Goal: Information Seeking & Learning: Learn about a topic

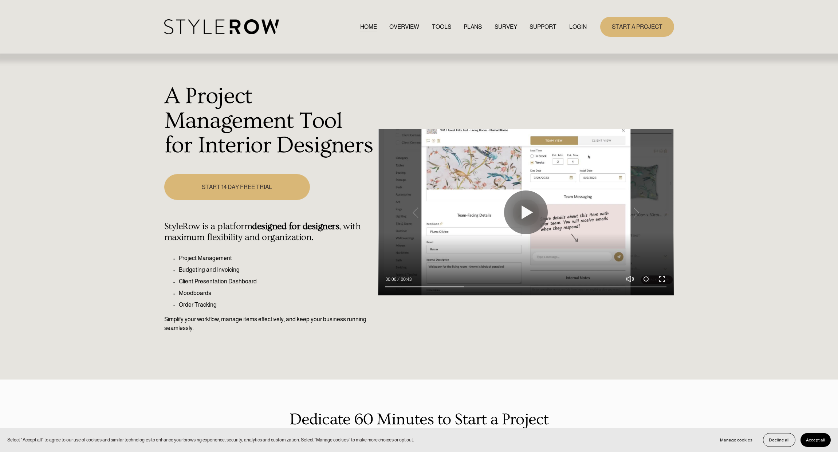
click at [437, 24] on link "TOOLS" at bounding box center [441, 27] width 19 height 10
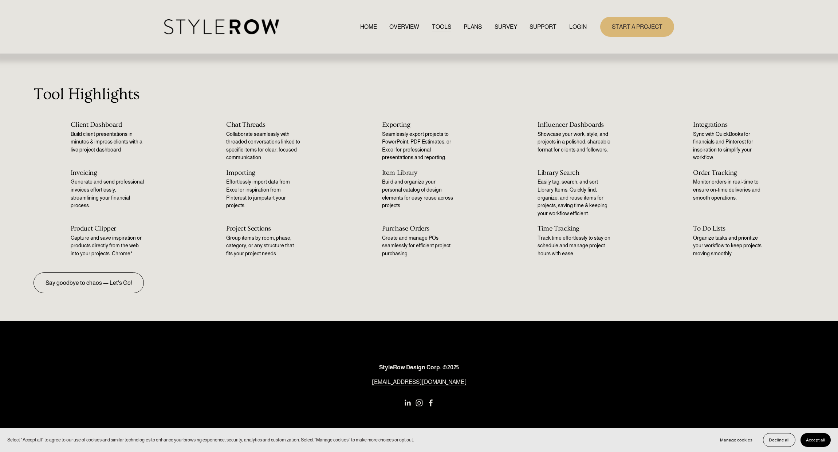
click at [399, 27] on link "OVERVIEW" at bounding box center [405, 27] width 30 height 10
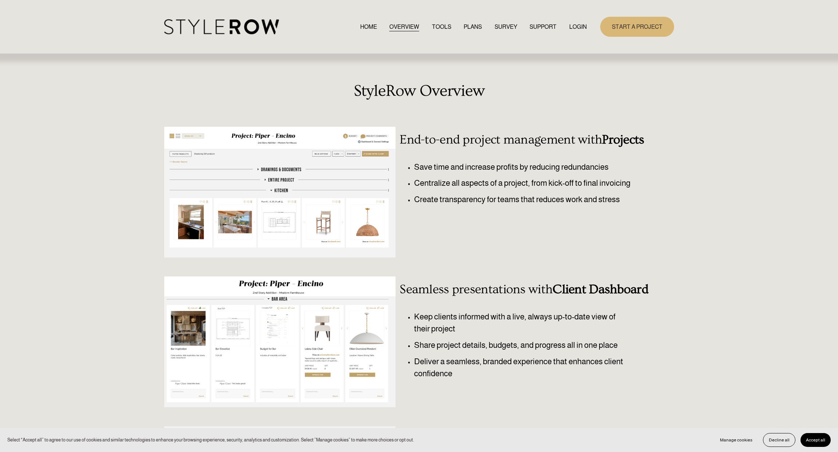
scroll to position [252, 0]
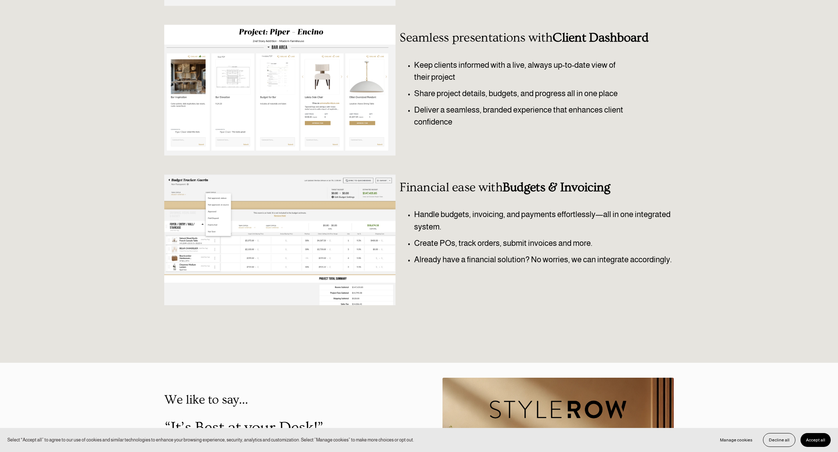
click at [133, 179] on div "StyleRow Overview End-to-end project management with Projects Save time and inc…" at bounding box center [419, 82] width 838 height 505
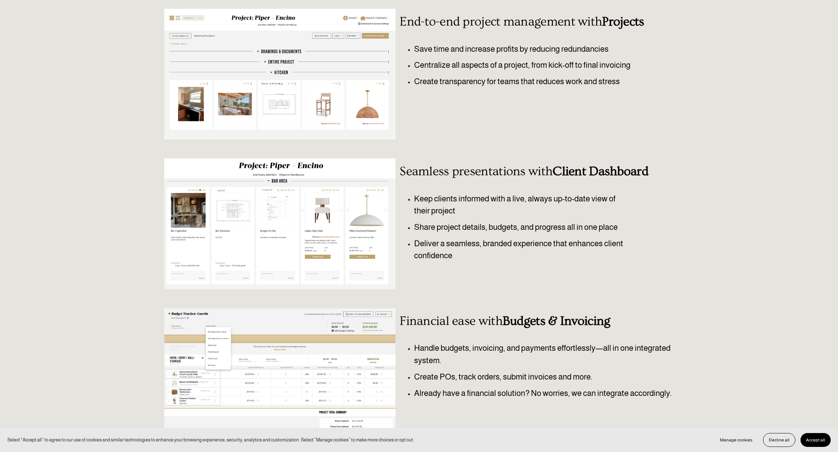
scroll to position [0, 0]
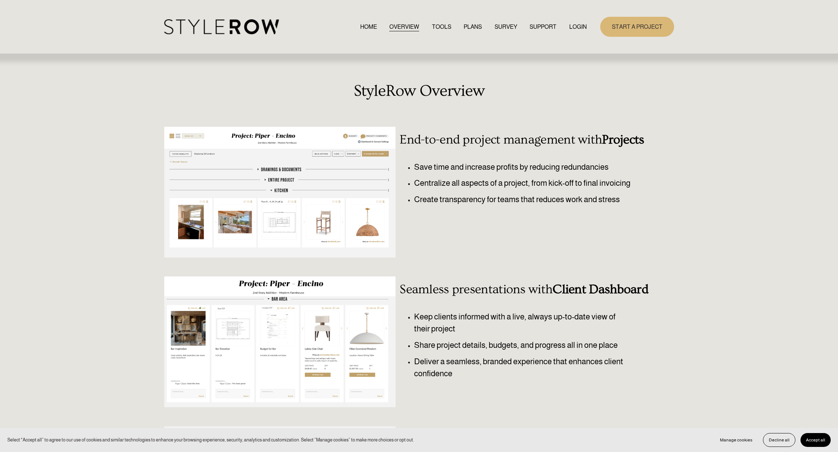
click at [464, 26] on link "PLANS" at bounding box center [473, 27] width 18 height 10
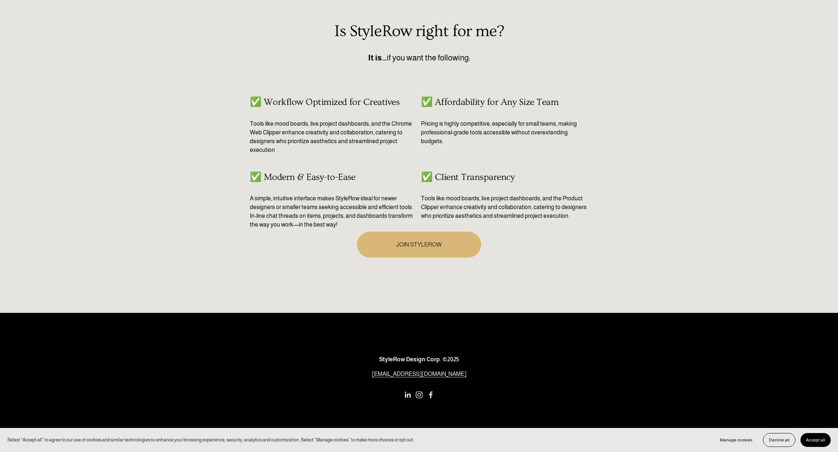
scroll to position [114, 0]
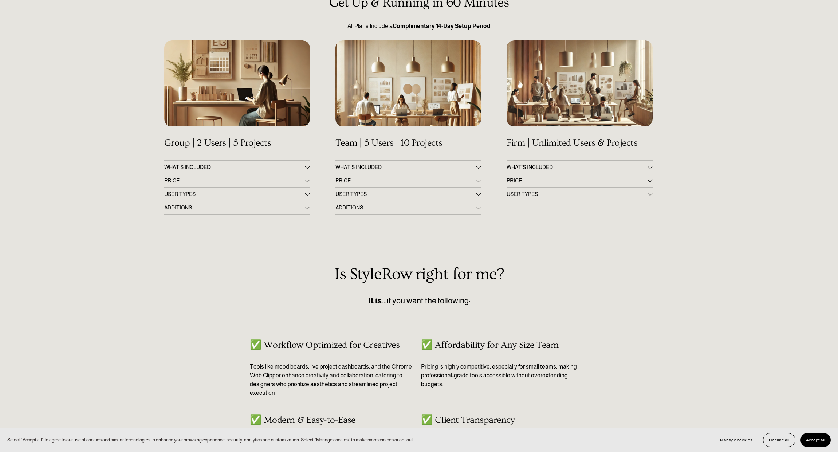
click at [571, 165] on span "WHAT’S INCLUDED" at bounding box center [577, 167] width 141 height 6
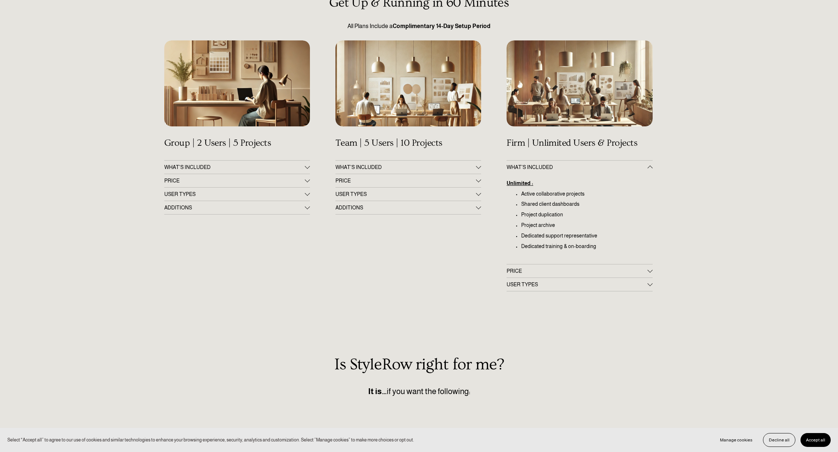
click at [435, 181] on span "PRICE" at bounding box center [406, 181] width 141 height 6
click at [529, 270] on span "PRICE" at bounding box center [577, 271] width 141 height 6
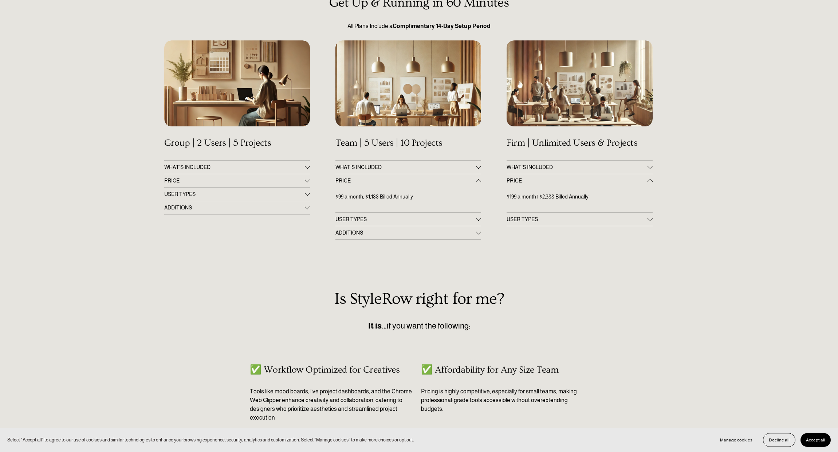
click at [254, 180] on span "PRICE" at bounding box center [234, 181] width 141 height 6
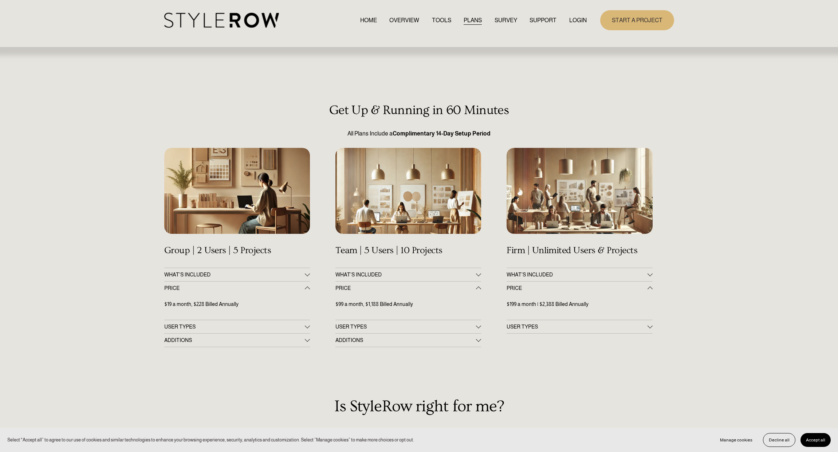
scroll to position [0, 0]
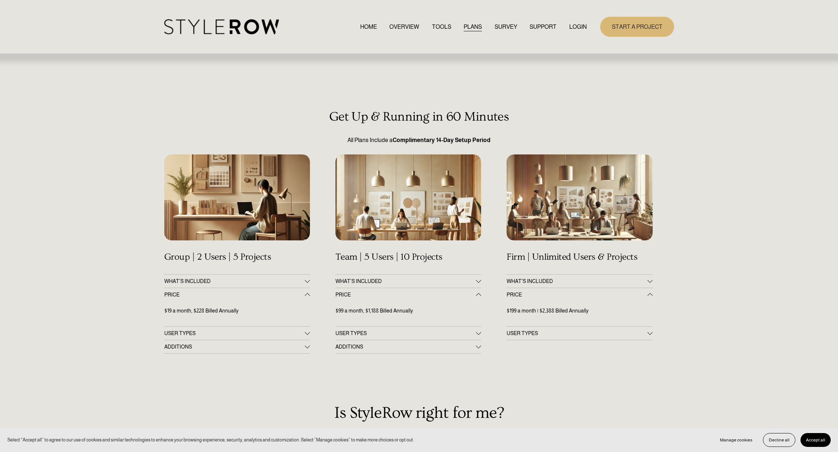
click at [511, 24] on link "SURVEY" at bounding box center [506, 27] width 23 height 10
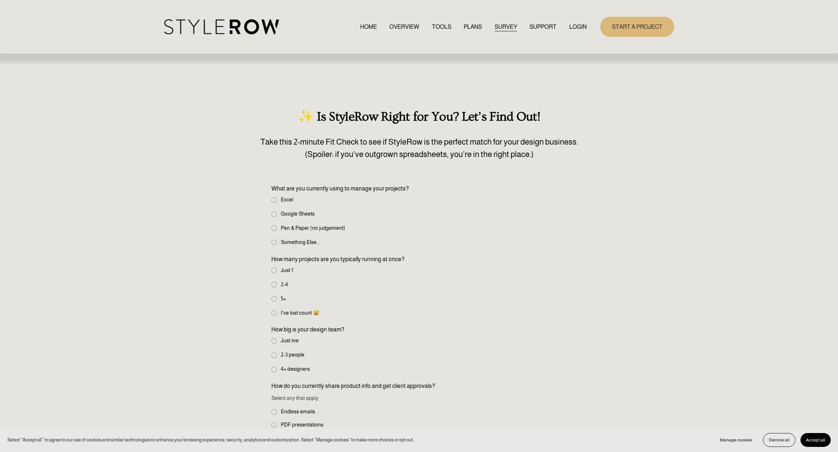
click at [279, 200] on label "Excel" at bounding box center [282, 200] width 23 height 8
click at [277, 200] on input "Excel" at bounding box center [273, 199] width 5 height 5
radio input "true"
click at [281, 284] on label "2-4" at bounding box center [280, 285] width 18 height 8
click at [277, 284] on input "2-4" at bounding box center [273, 284] width 5 height 5
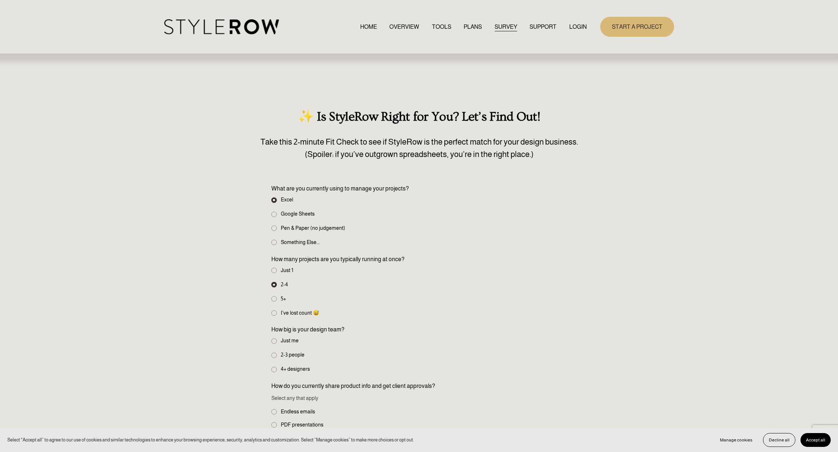
radio input "true"
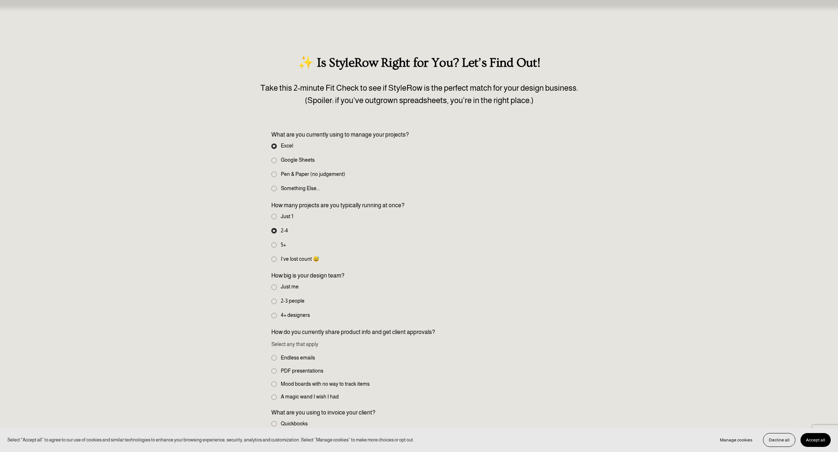
scroll to position [152, 0]
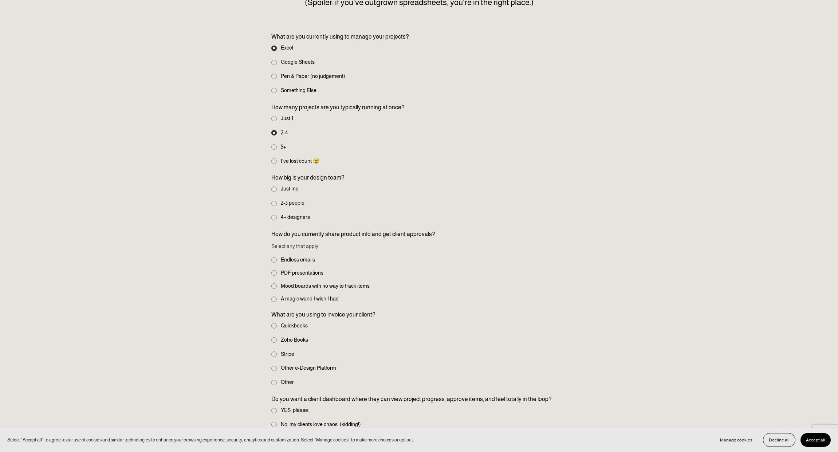
click at [290, 201] on label "2-3 people" at bounding box center [288, 203] width 35 height 8
click at [277, 201] on input "2-3 people" at bounding box center [273, 203] width 5 height 5
radio input "true"
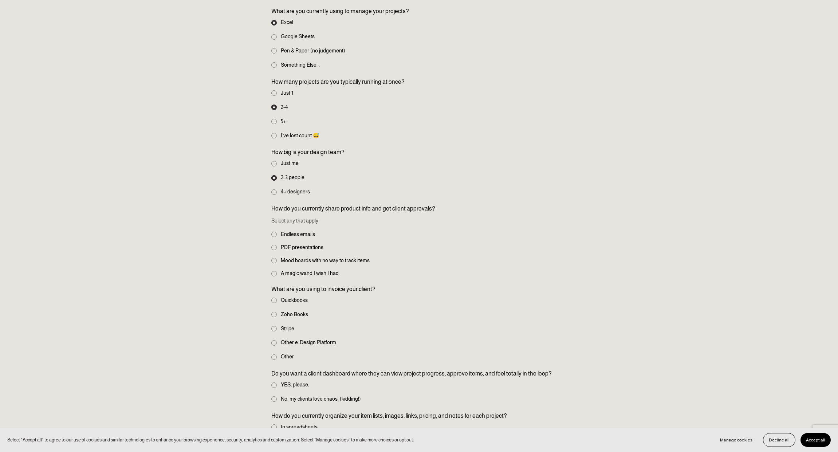
scroll to position [218, 0]
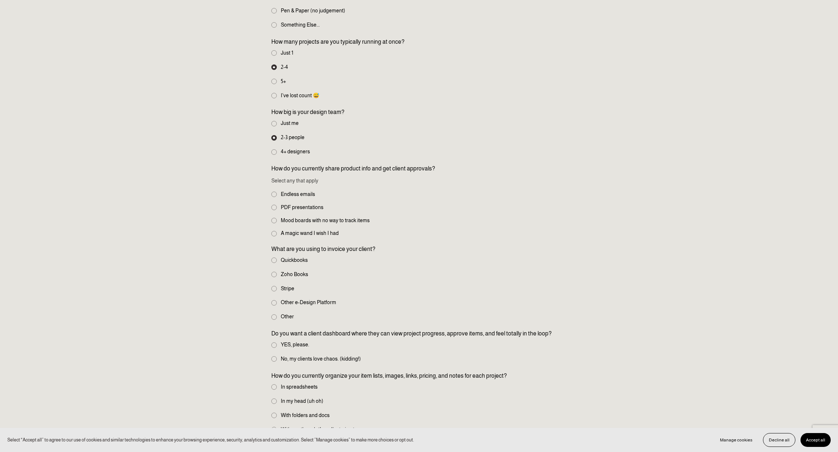
click at [298, 209] on span "PDF presentations" at bounding box center [302, 208] width 43 height 8
click at [277, 209] on input "PDF presentations" at bounding box center [273, 207] width 5 height 5
checkbox input "true"
click at [298, 219] on span "Mood boards with no way to track items" at bounding box center [325, 221] width 89 height 8
click at [277, 219] on input "Mood boards with no way to track items" at bounding box center [273, 220] width 5 height 5
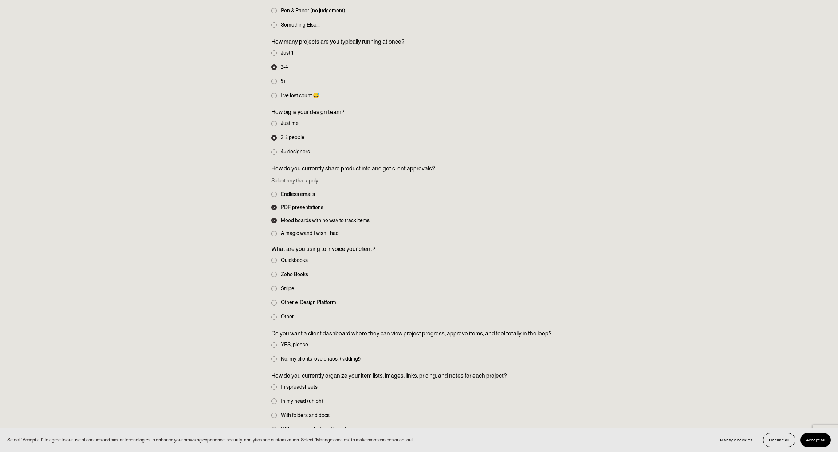
checkbox input "true"
click at [298, 195] on span "Endless emails" at bounding box center [298, 195] width 34 height 8
click at [277, 195] on input "Endless emails" at bounding box center [273, 194] width 5 height 5
checkbox input "true"
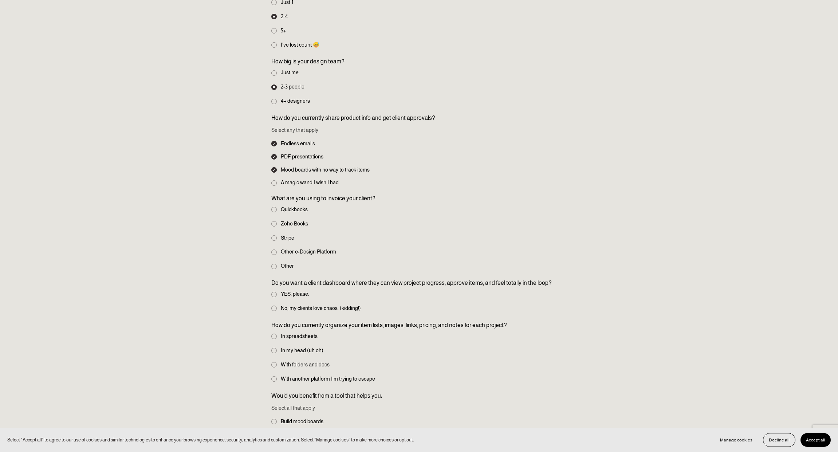
scroll to position [364, 0]
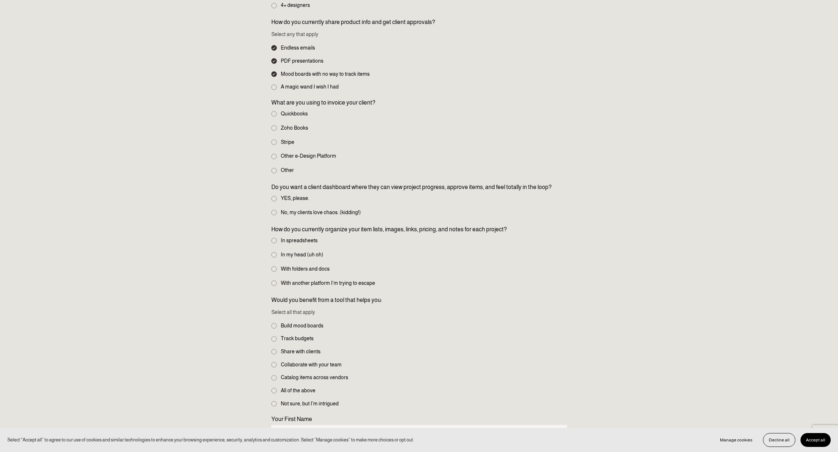
click at [289, 154] on label "Other e-Design Platform" at bounding box center [304, 156] width 66 height 8
click at [277, 154] on input "Other e-Design Platform" at bounding box center [273, 156] width 5 height 5
radio input "true"
click at [296, 110] on label "Quickbooks" at bounding box center [290, 114] width 38 height 8
click at [296, 112] on label "Quickbooks" at bounding box center [290, 114] width 38 height 8
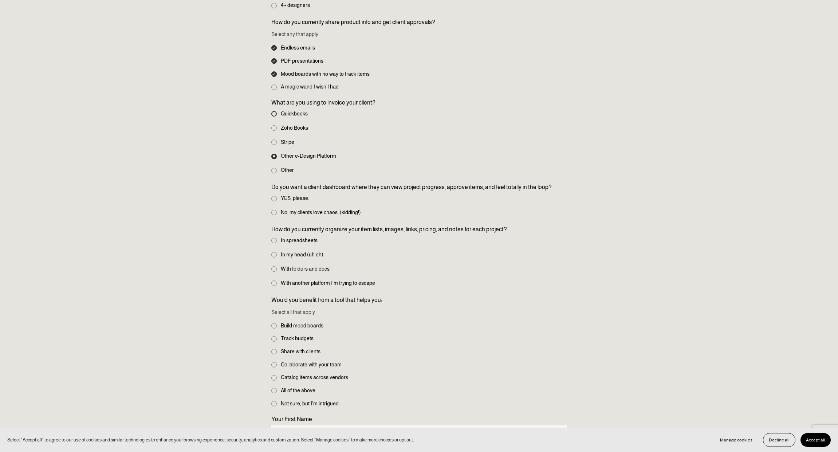
click at [277, 112] on input "Quickbooks" at bounding box center [273, 113] width 5 height 5
radio input "true"
click at [287, 154] on label "Other e-Design Platform" at bounding box center [304, 156] width 66 height 8
click at [277, 154] on input "Other e-Design Platform" at bounding box center [273, 156] width 5 height 5
radio input "true"
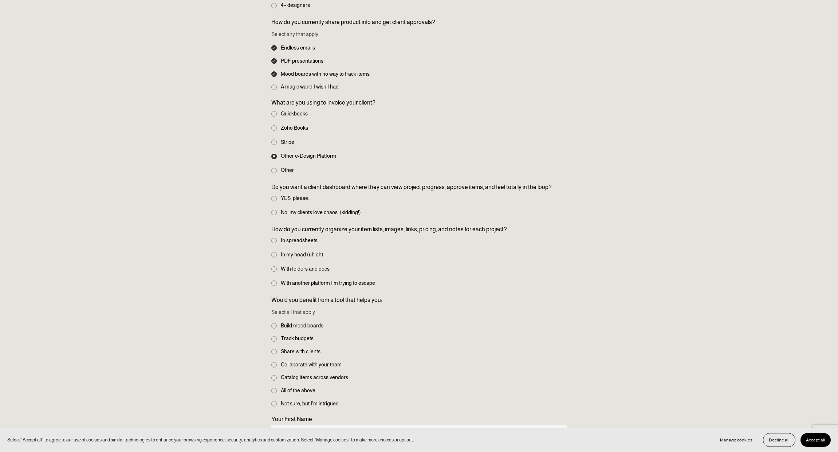
click at [306, 197] on label "YES, please." at bounding box center [290, 199] width 39 height 8
click at [277, 197] on input "YES, please." at bounding box center [273, 198] width 5 height 5
radio input "true"
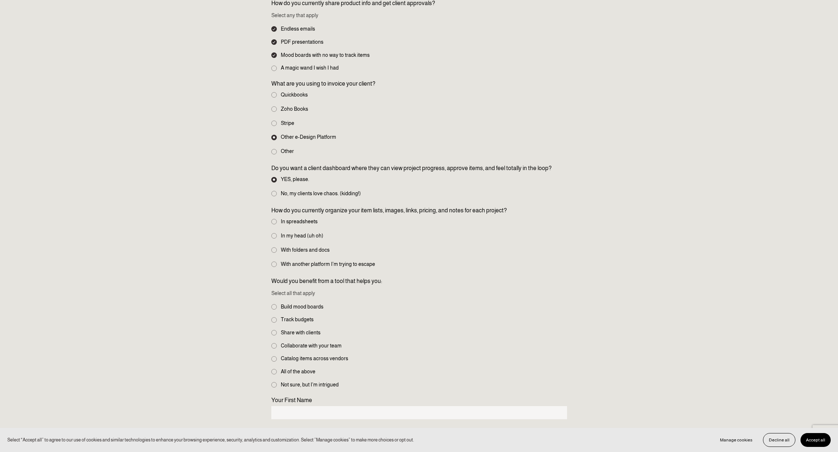
scroll to position [416, 0]
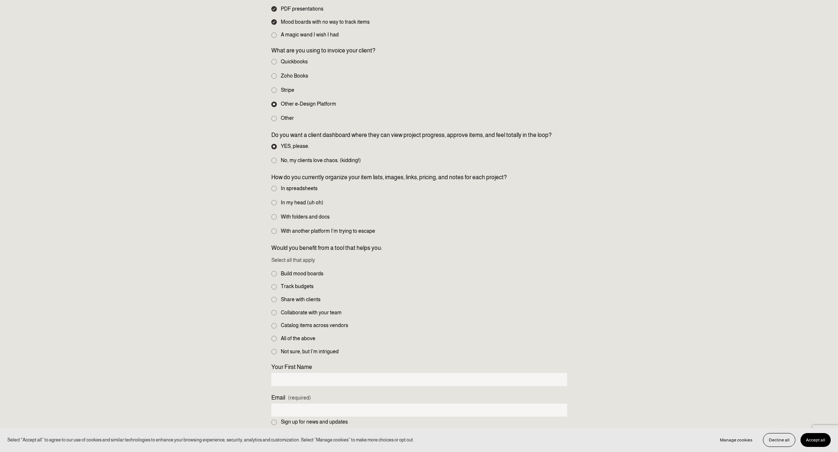
click at [303, 185] on label "In spreadsheets" at bounding box center [295, 189] width 48 height 8
click at [277, 186] on input "In spreadsheets" at bounding box center [273, 188] width 5 height 5
radio input "true"
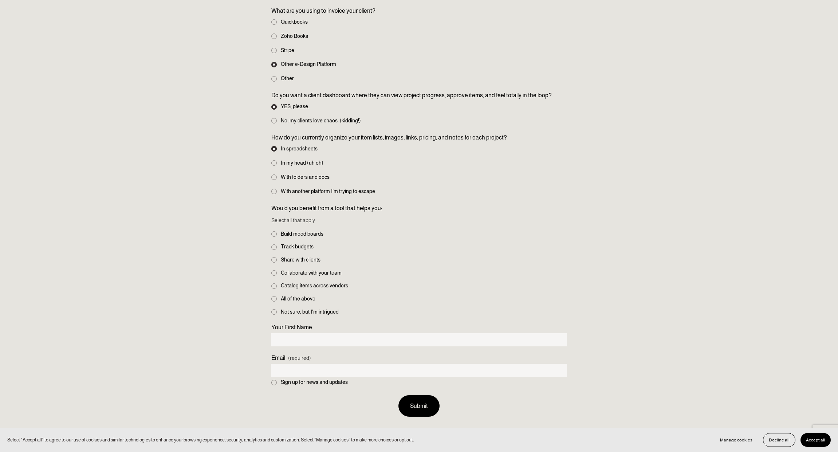
scroll to position [486, 0]
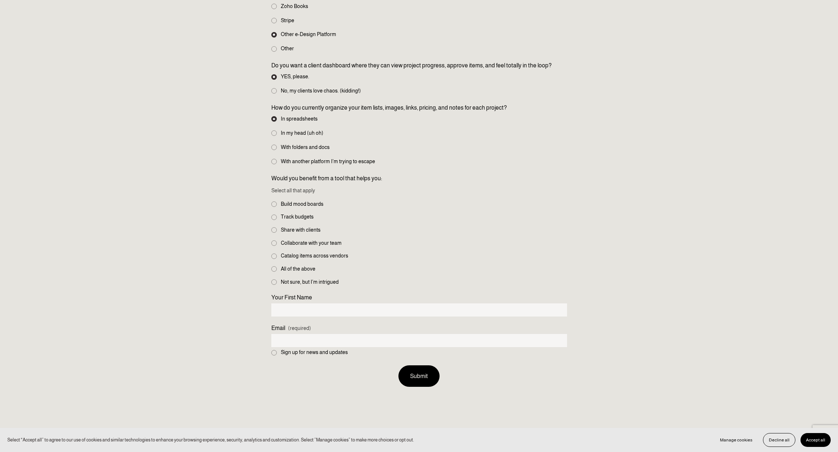
click at [303, 203] on span "Build mood boards" at bounding box center [302, 204] width 43 height 8
click at [277, 203] on input "Build mood boards" at bounding box center [273, 203] width 5 height 5
checkbox input "true"
click at [301, 214] on span "Track budgets" at bounding box center [297, 217] width 33 height 8
click at [277, 215] on input "Track budgets" at bounding box center [273, 217] width 5 height 5
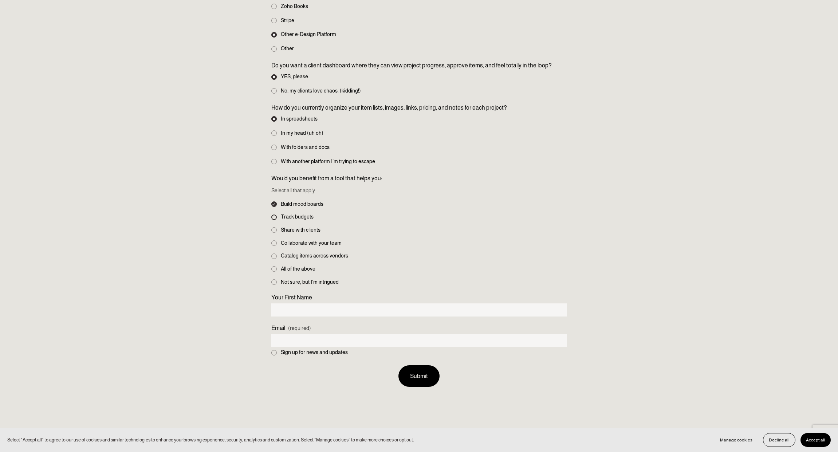
checkbox input "true"
click at [298, 226] on span "Share with clients" at bounding box center [301, 230] width 40 height 8
click at [277, 227] on input "Share with clients" at bounding box center [273, 229] width 5 height 5
checkbox input "true"
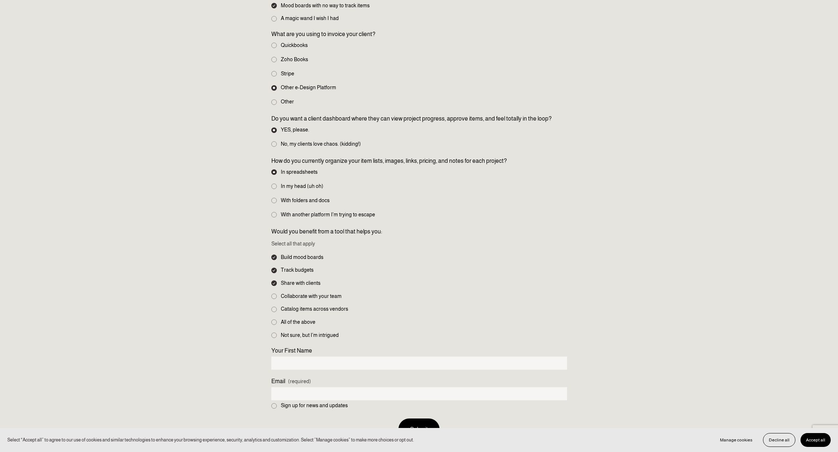
scroll to position [0, 0]
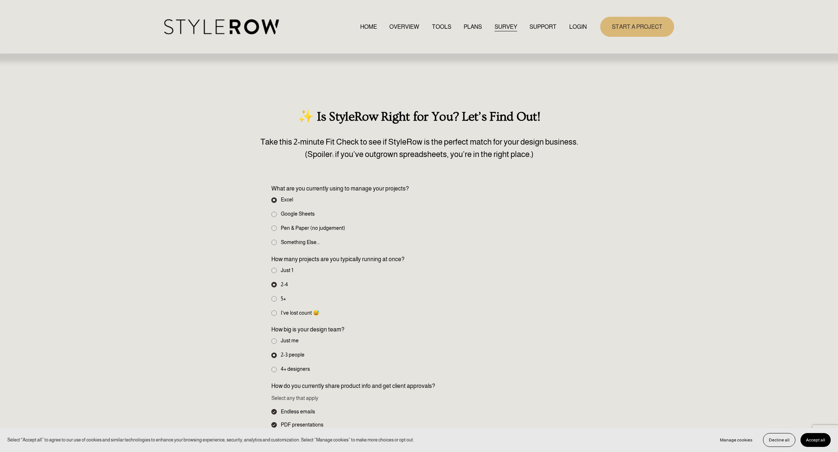
click at [397, 27] on link "OVERVIEW" at bounding box center [405, 27] width 30 height 10
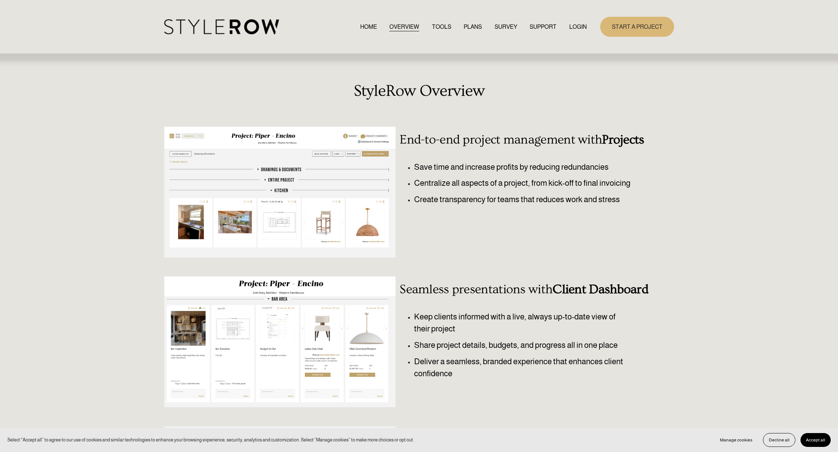
click at [444, 28] on link "TOOLS" at bounding box center [441, 27] width 19 height 10
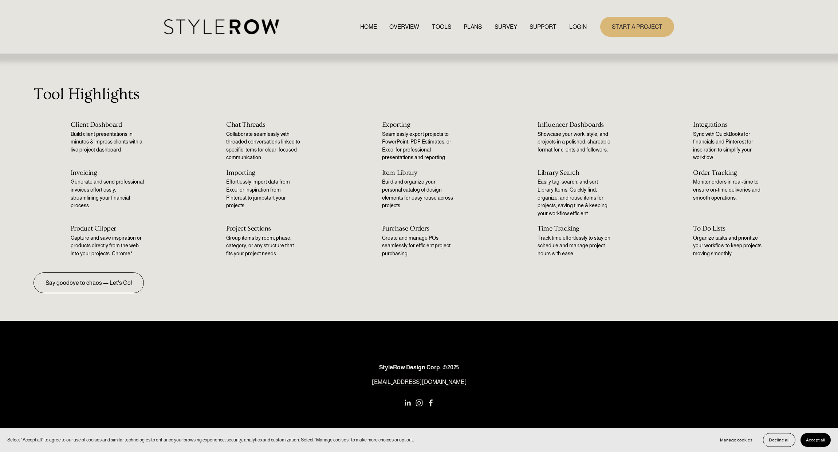
click at [464, 28] on link "PLANS" at bounding box center [473, 27] width 18 height 10
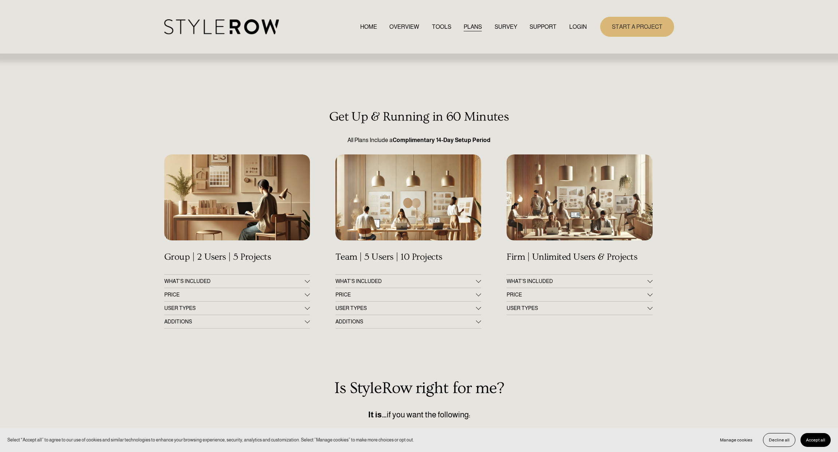
click at [503, 21] on div "HOME OVERVIEW TOOLS PLANS SURVEY SUPPORT QUESTIONS" at bounding box center [375, 26] width 423 height 15
click at [499, 27] on link "SURVEY" at bounding box center [506, 27] width 23 height 10
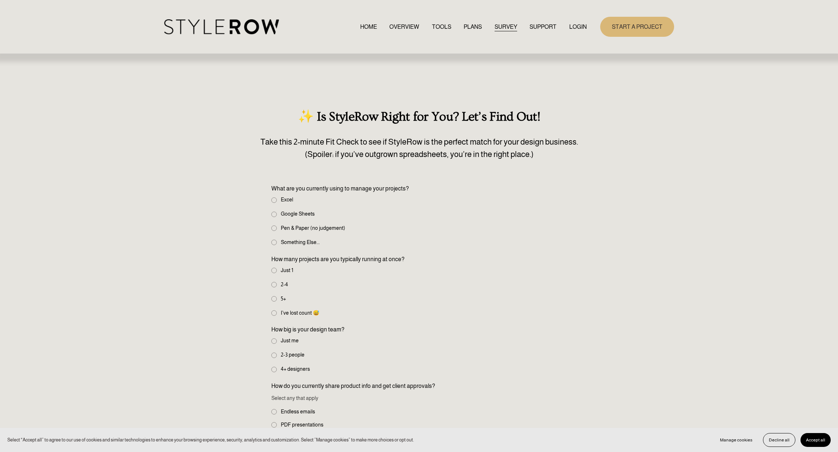
click at [371, 27] on link "HOME" at bounding box center [368, 27] width 17 height 10
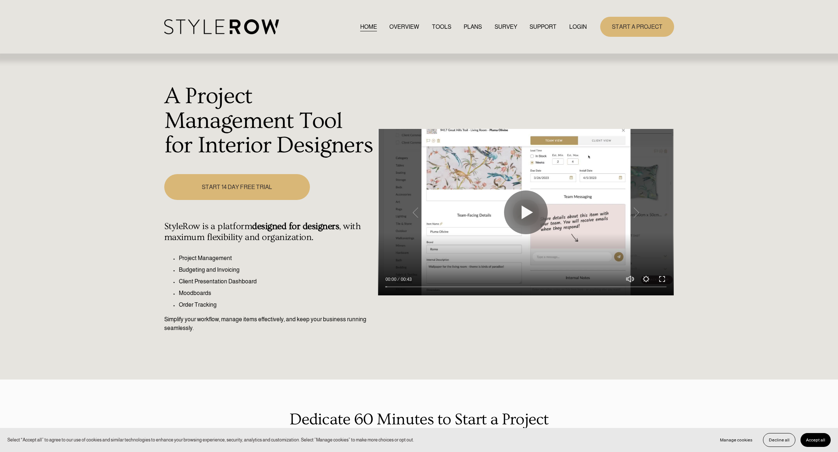
click at [472, 24] on link "PLANS" at bounding box center [473, 27] width 18 height 10
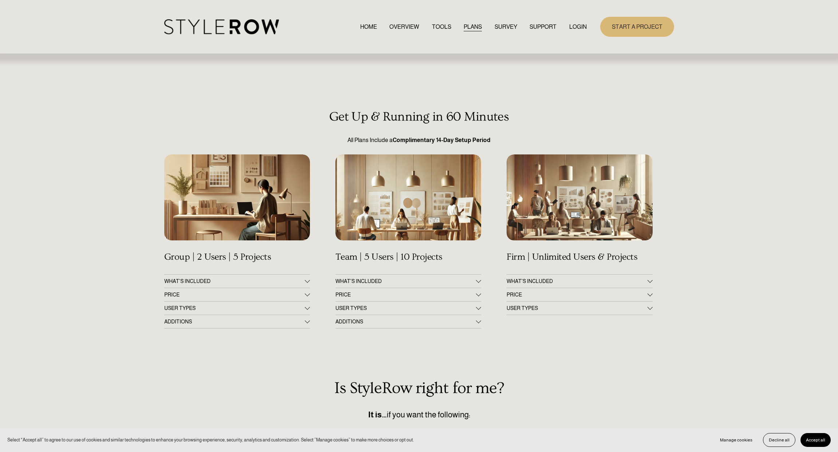
click at [402, 20] on div "HOME OVERVIEW TOOLS PLANS SURVEY SUPPORT QUESTIONS" at bounding box center [375, 26] width 423 height 15
click at [426, 23] on nav "HOME OVERVIEW TOOLS PLANS SURVEY SUPPORT QUESTIONS FEATURED STYLEBOARD RESOURCE…" at bounding box center [473, 27] width 227 height 10
click at [432, 25] on link "TOOLS" at bounding box center [441, 27] width 19 height 10
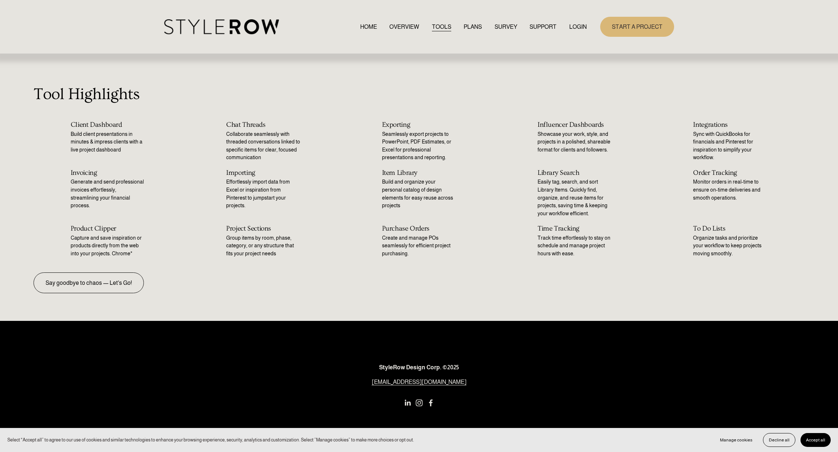
click at [400, 23] on link "OVERVIEW" at bounding box center [405, 27] width 30 height 10
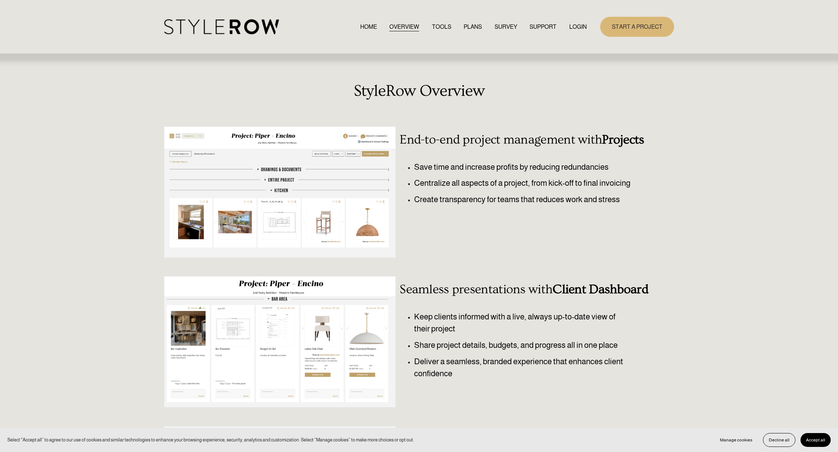
click at [320, 141] on div at bounding box center [280, 192] width 232 height 131
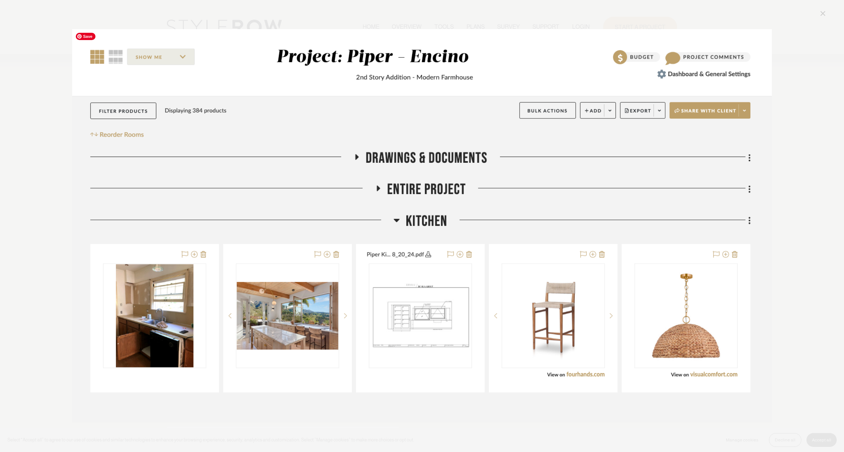
drag, startPoint x: 782, startPoint y: 196, endPoint x: 789, endPoint y: 195, distance: 7.0
click at [786, 195] on div "Image" at bounding box center [422, 226] width 810 height 434
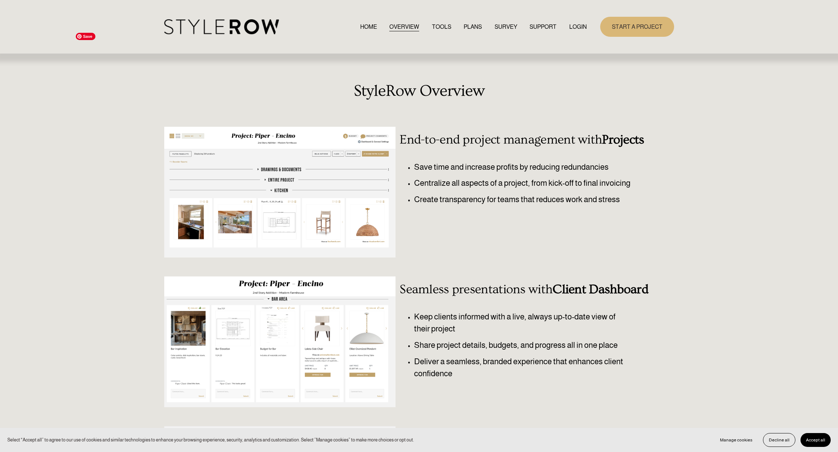
click at [280, 321] on div at bounding box center [280, 342] width 232 height 131
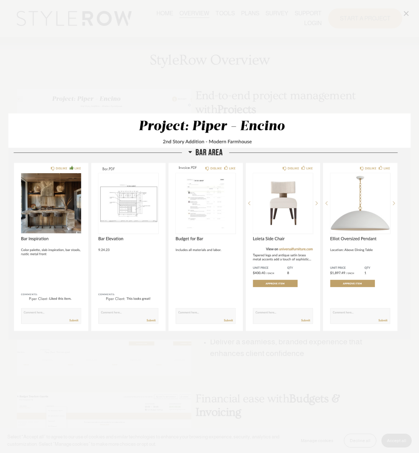
drag, startPoint x: 185, startPoint y: 49, endPoint x: 119, endPoint y: 40, distance: 66.5
click at [184, 49] on div "Image" at bounding box center [209, 226] width 402 height 434
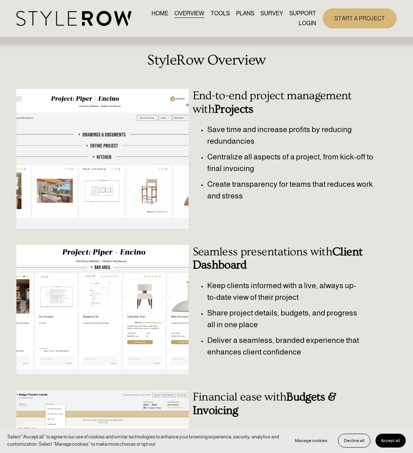
click at [107, 18] on img at bounding box center [73, 18] width 115 height 15
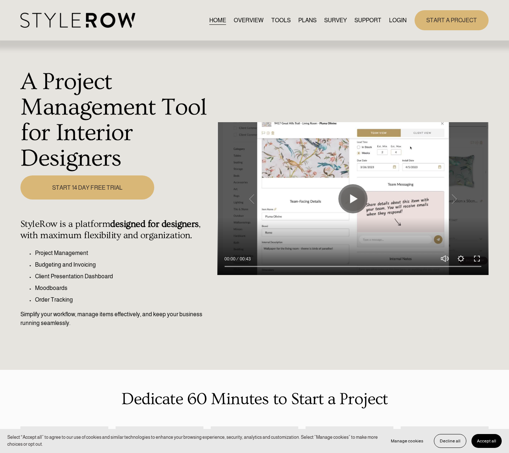
click at [251, 20] on link "OVERVIEW" at bounding box center [249, 20] width 30 height 10
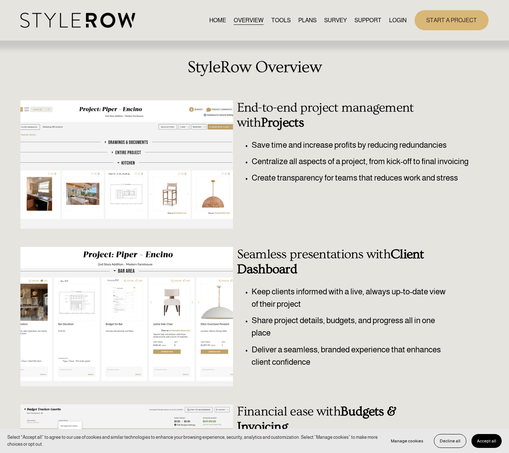
click at [149, 293] on div at bounding box center [126, 316] width 212 height 139
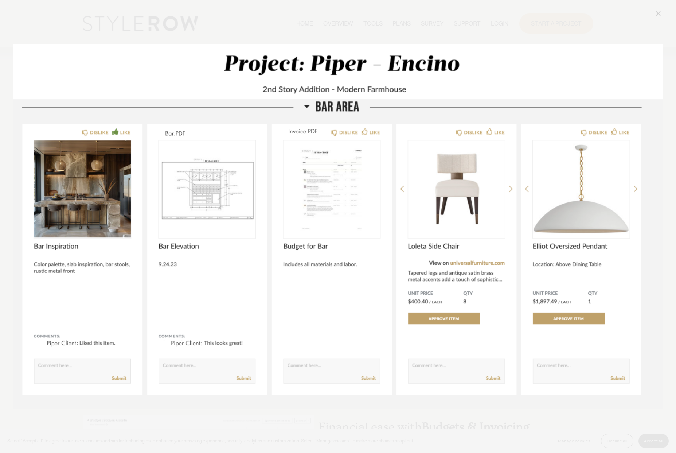
click at [219, 25] on div "Image" at bounding box center [337, 226] width 649 height 434
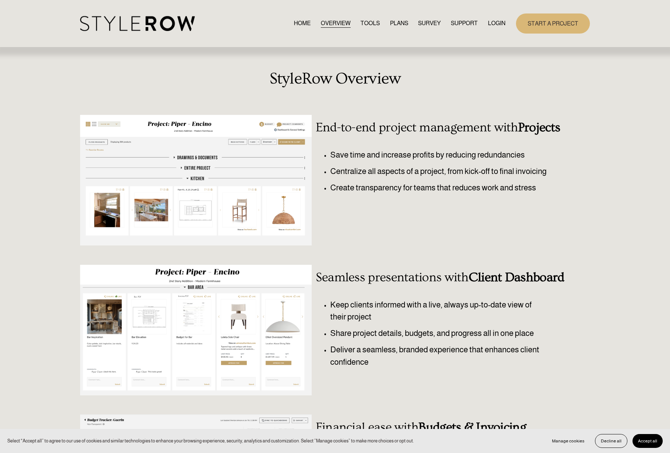
click at [406, 19] on nav "HOME OVERVIEW TOOLS PLANS SURVEY SUPPORT QUESTIONS FEATURED STYLEBOARD RESOURCE…" at bounding box center [400, 24] width 212 height 10
click at [401, 22] on link "PLANS" at bounding box center [399, 24] width 18 height 10
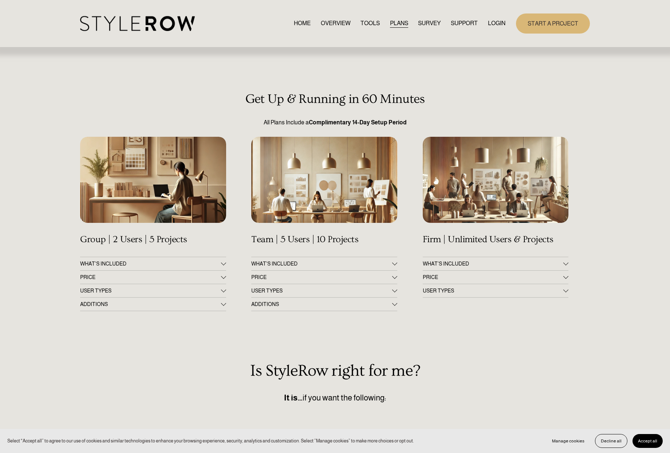
click at [139, 274] on button "PRICE" at bounding box center [153, 276] width 146 height 13
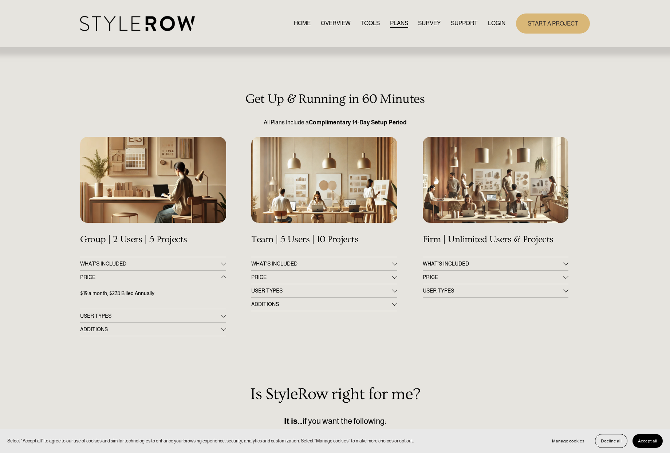
click at [318, 273] on button "PRICE" at bounding box center [324, 276] width 146 height 13
click at [420, 267] on div "Get Up & Running in 60 Minutes All Plans Include a Complimentary 14-Day Setup P…" at bounding box center [335, 356] width 670 height 528
click at [425, 277] on span "PRICE" at bounding box center [493, 277] width 141 height 6
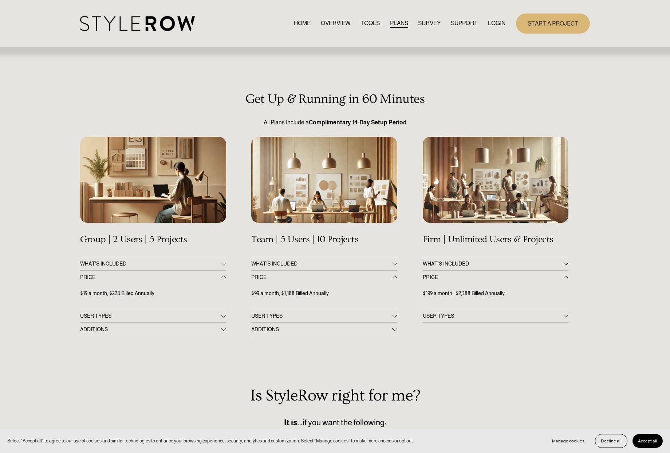
click at [148, 297] on p "$19 a month, $228 Billed Annually" at bounding box center [153, 293] width 146 height 8
click at [124, 311] on button "USER TYPES" at bounding box center [153, 315] width 146 height 13
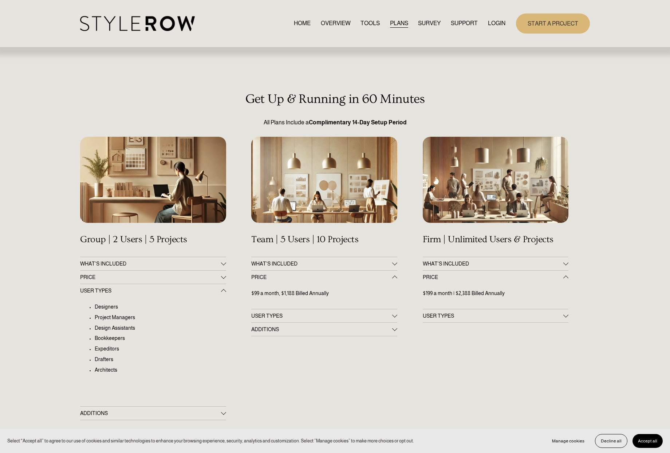
click at [137, 262] on span "WHAT'S INCLUDED" at bounding box center [150, 264] width 141 height 6
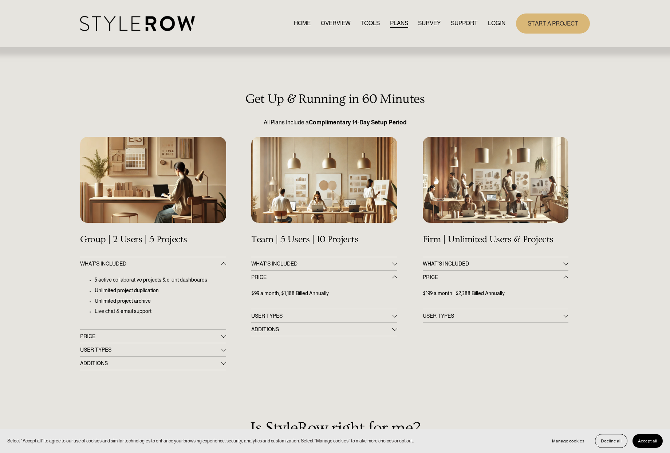
drag, startPoint x: 262, startPoint y: 262, endPoint x: 330, endPoint y: 268, distance: 68.4
click at [262, 262] on span "WHAT'S INCLUDED" at bounding box center [321, 264] width 141 height 6
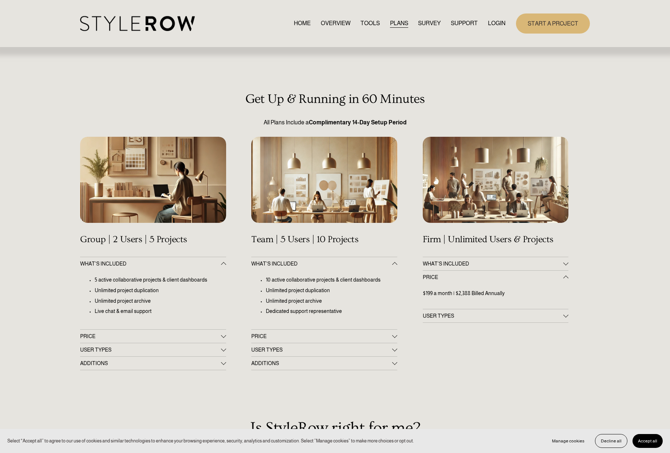
click at [449, 248] on div "Firm | Unlimited Users & Projects" at bounding box center [496, 240] width 146 height 26
click at [451, 251] on div "Firm | Unlimited Users & Projects" at bounding box center [496, 240] width 146 height 26
click at [452, 254] on div "Get Up & Running in 60 Minutes All Plans Include a Complimentary 14-Day Setup P…" at bounding box center [335, 373] width 670 height 563
click at [453, 260] on button "WHAT’S INCLUDED" at bounding box center [496, 263] width 146 height 13
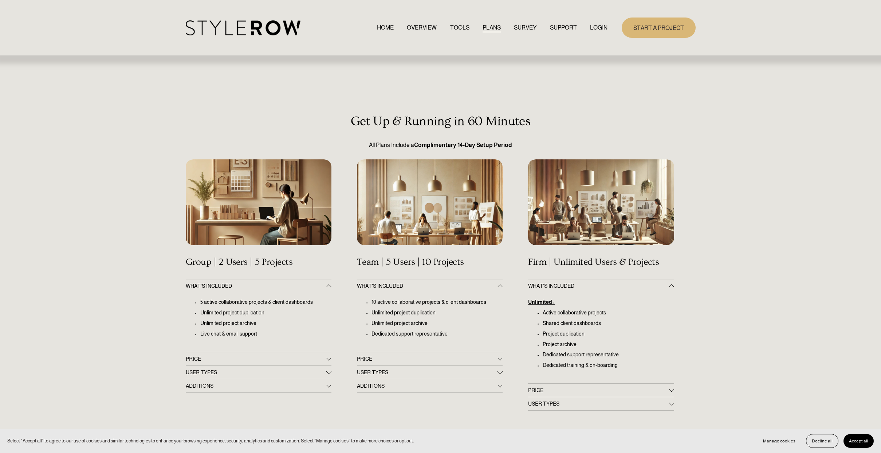
click at [343, 17] on div "Skip to Content HOME OVERVIEW TOOLS PLANS" at bounding box center [440, 27] width 881 height 55
